Goal: Task Accomplishment & Management: Use online tool/utility

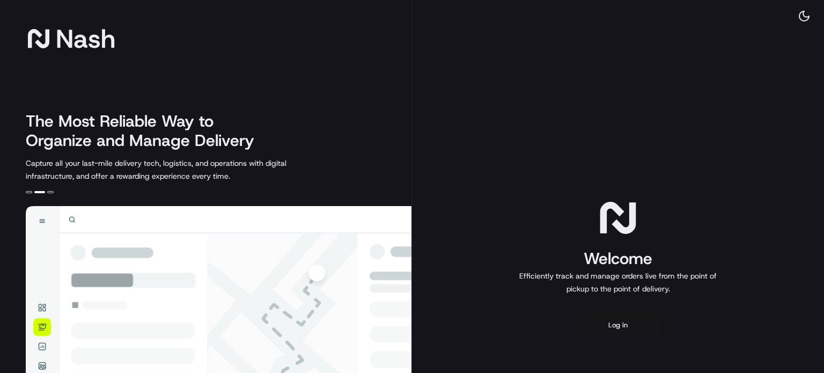
click at [622, 330] on button "Log in" at bounding box center [618, 325] width 86 height 26
